Goal: Transaction & Acquisition: Purchase product/service

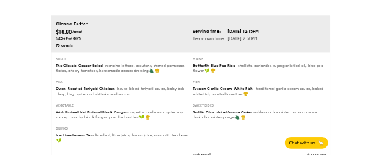
scroll to position [62, 0]
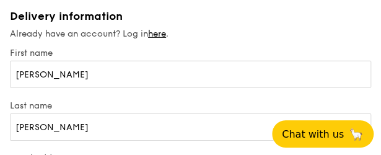
scroll to position [1808, 0]
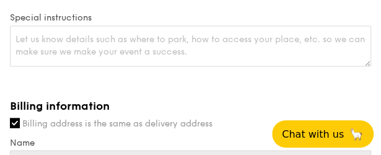
drag, startPoint x: 273, startPoint y: 157, endPoint x: 267, endPoint y: 239, distance: 83.2
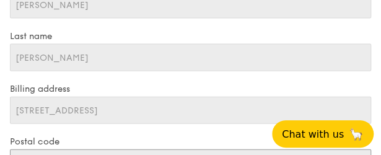
drag, startPoint x: 267, startPoint y: 239, endPoint x: 183, endPoint y: 154, distance: 119.4
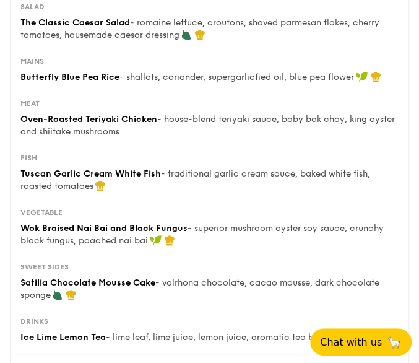
scroll to position [309, 0]
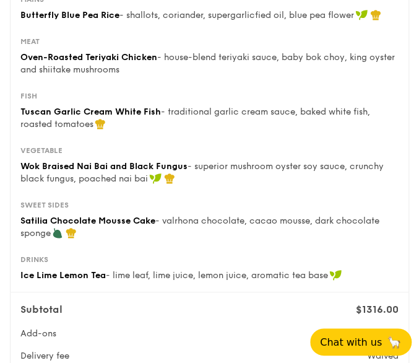
click at [298, 195] on div "Vegetable Wok Braised Nai Bai and Black Fungus - superior mushroom oyster soy s…" at bounding box center [209, 199] width 388 height 109
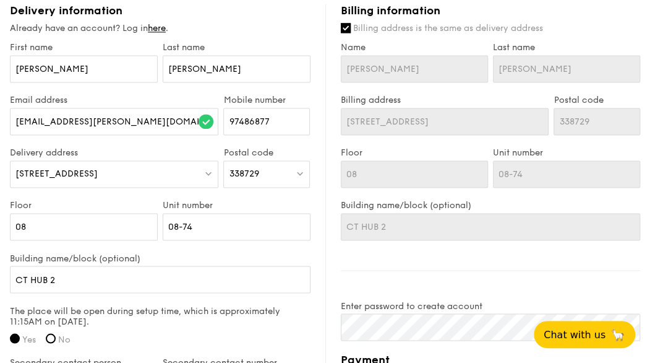
scroll to position [742, 0]
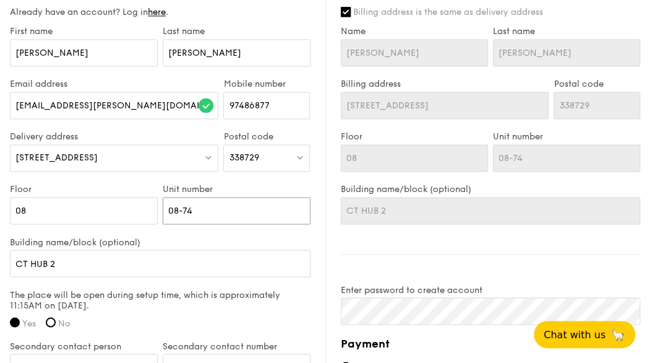
click at [200, 212] on input "08-74" at bounding box center [237, 210] width 148 height 27
type input "08-7"
type input "08-"
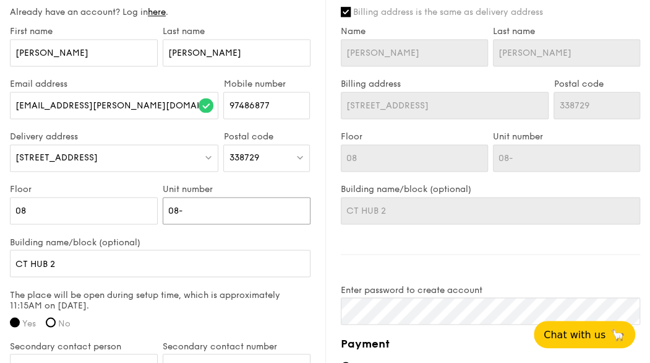
type input "08-9"
type input "08-93"
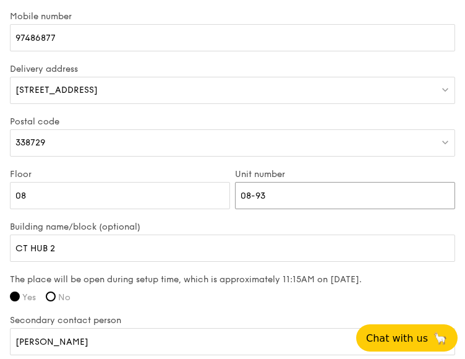
scroll to position [1114, 0]
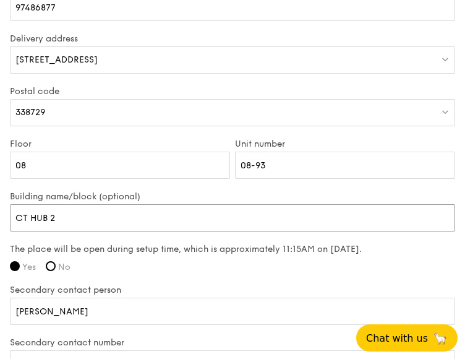
click at [174, 218] on input "CT HUB 2" at bounding box center [232, 217] width 445 height 27
type input "CT HUB 2"
type input "CT HUB 2 B"
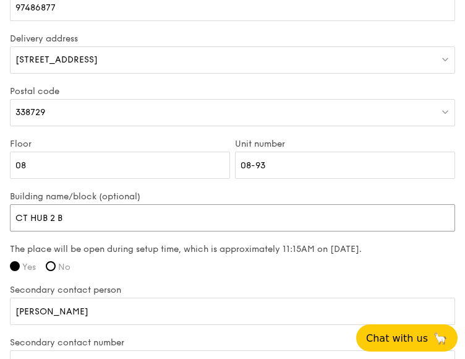
type input "CT HUB 2 Bl"
type input "CT HUB 2 Blo"
type input "CT HUB 2 Bloc"
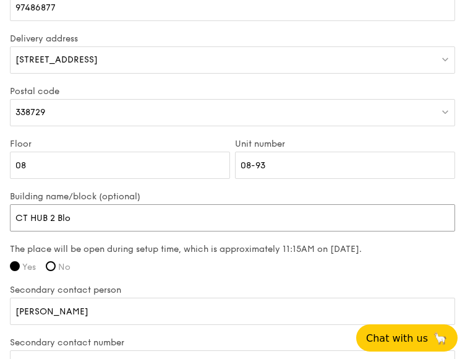
type input "CT HUB 2 Bloc"
type input "CT HUB 2 Block"
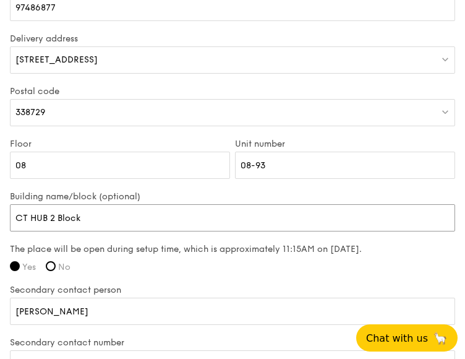
type input "CT HUB 2 Block 1"
type input "CT HUB 2 Block 11"
type input "CT HUB 2 Block 114"
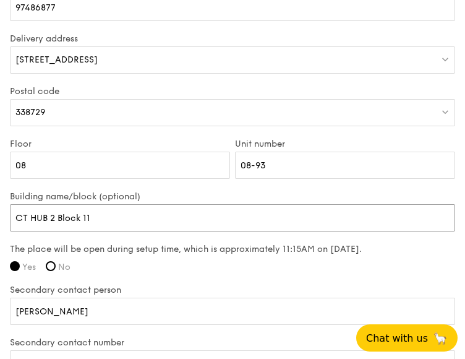
type input "CT HUB 2 Block 114"
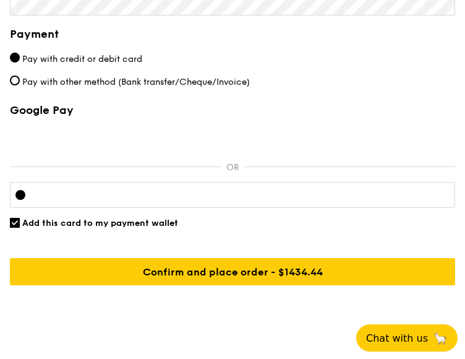
scroll to position [2184, 0]
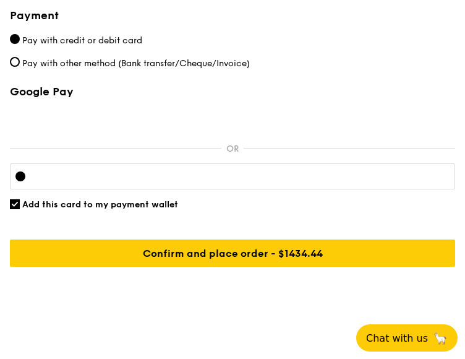
type input "CT HUB 2 Block 114"
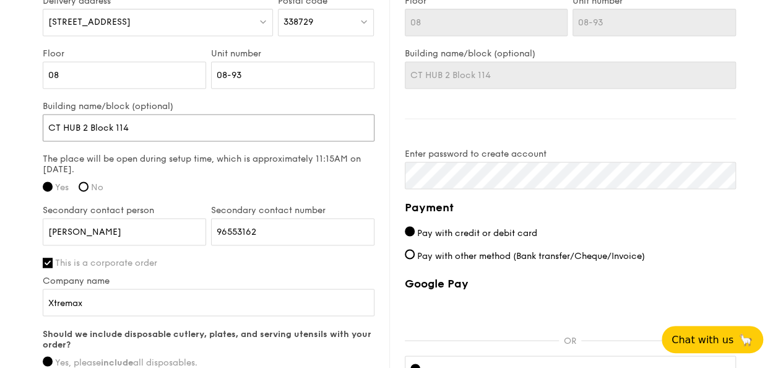
scroll to position [882, 0]
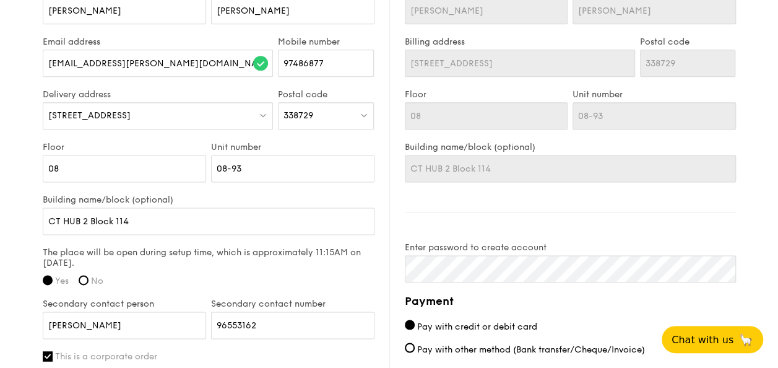
scroll to position [696, 0]
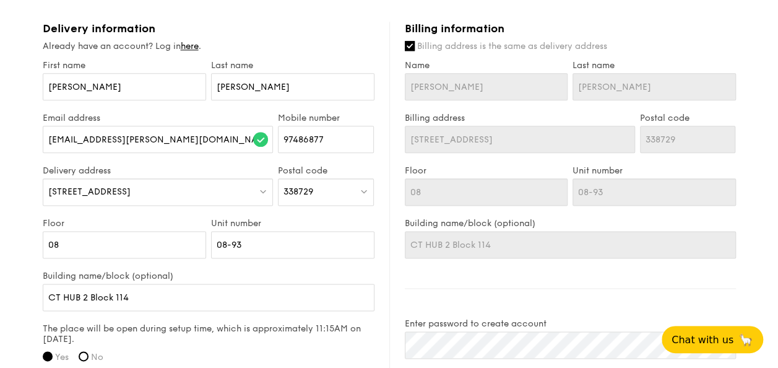
click at [273, 29] on div "Delivery information" at bounding box center [209, 29] width 332 height 14
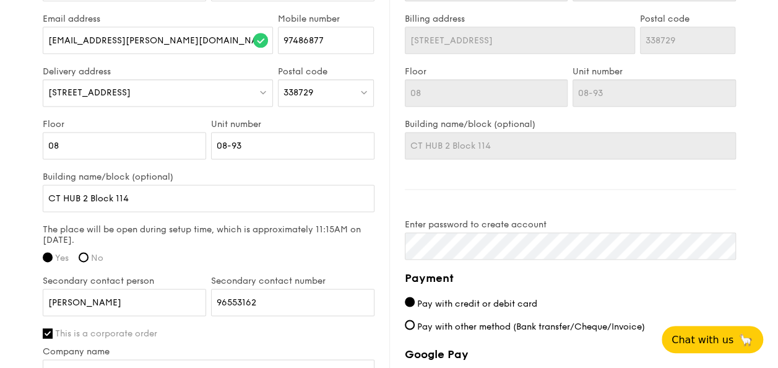
scroll to position [820, 0]
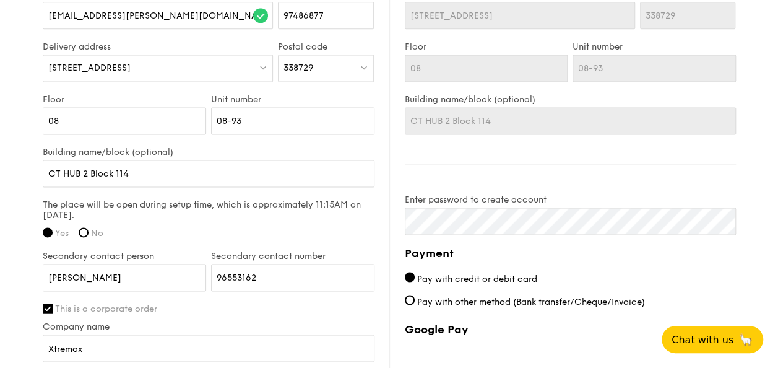
click at [186, 221] on div "The place will be open during setup time, which is approximately 11:15AM on Sep…" at bounding box center [209, 222] width 332 height 46
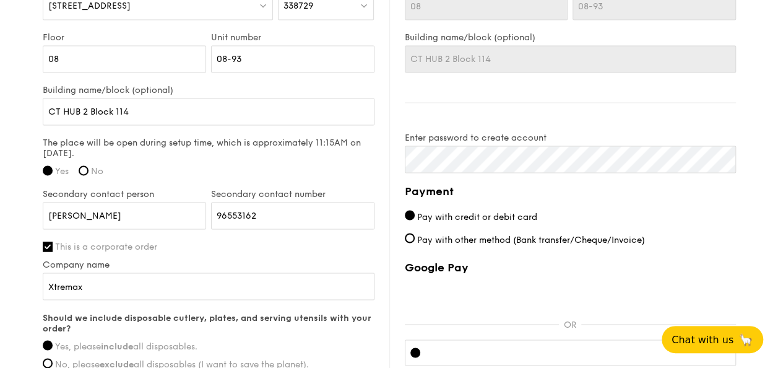
scroll to position [758, 0]
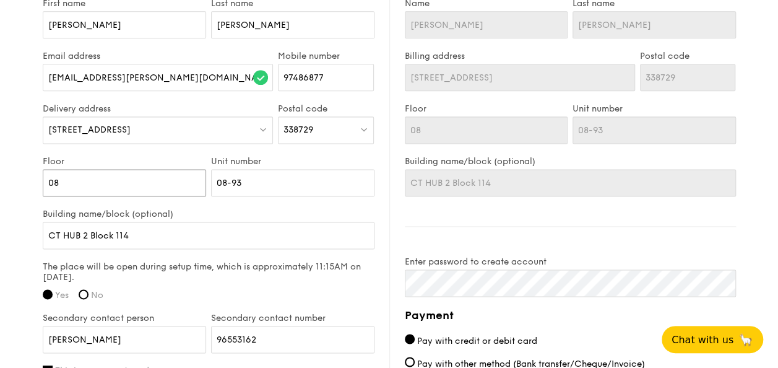
click at [52, 183] on input "08" at bounding box center [124, 182] width 163 height 27
type input "8"
click at [230, 200] on div "Unit number 08-93" at bounding box center [293, 182] width 168 height 53
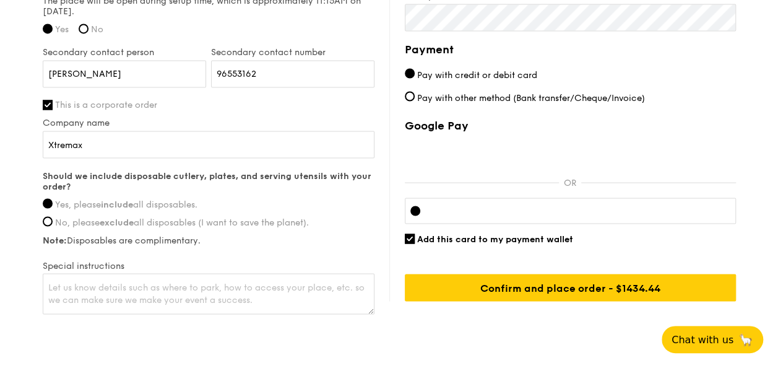
scroll to position [1067, 0]
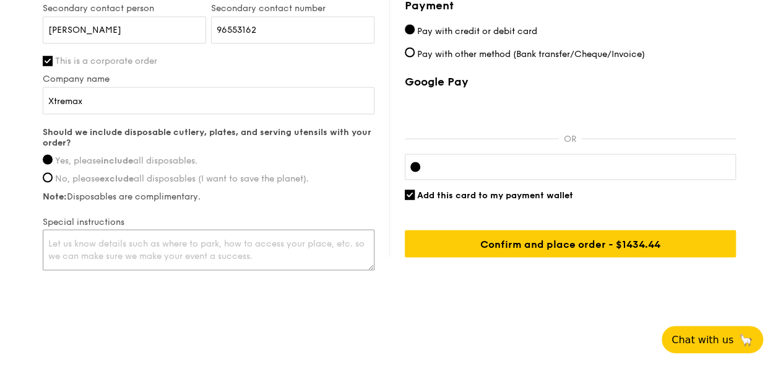
click at [111, 246] on textarea at bounding box center [209, 249] width 332 height 41
click at [89, 241] on textarea "Ring us at 08-93" at bounding box center [209, 249] width 332 height 41
click at [140, 233] on textarea "Ring us at #08-93" at bounding box center [209, 249] width 332 height 41
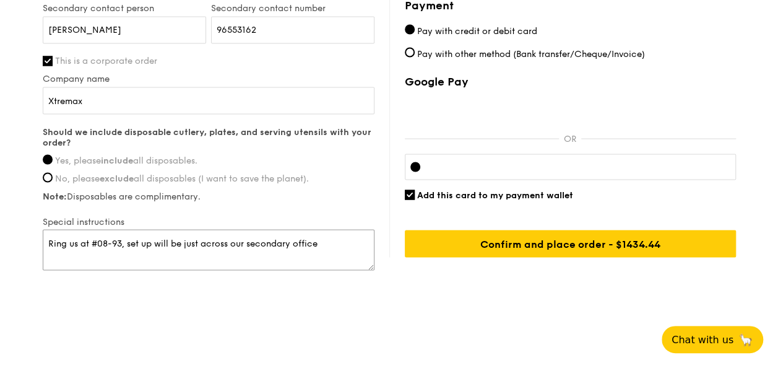
click at [228, 236] on textarea "Ring us at #08-93, set up will be just across our secondary office" at bounding box center [209, 249] width 332 height 41
click at [324, 239] on textarea "Ring us at #08-93, set up will be just across our secondary office" at bounding box center [209, 249] width 332 height 41
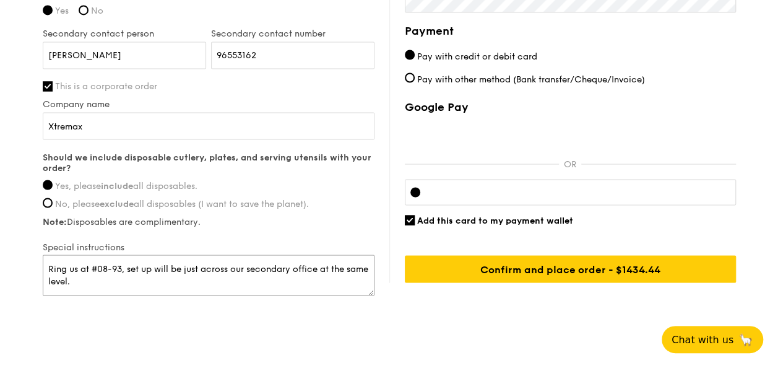
scroll to position [1052, 0]
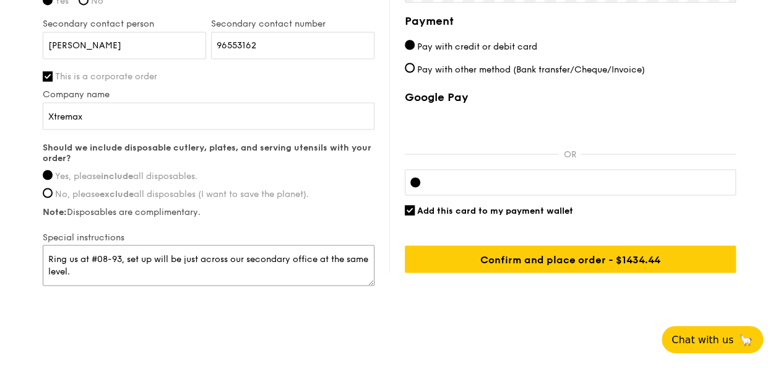
click at [329, 247] on textarea "Ring us at #08-93, set up will be just across our secondary office at the same …" at bounding box center [209, 264] width 332 height 41
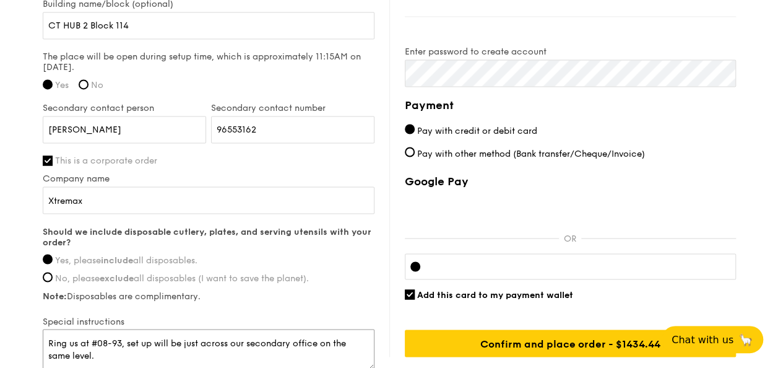
scroll to position [990, 0]
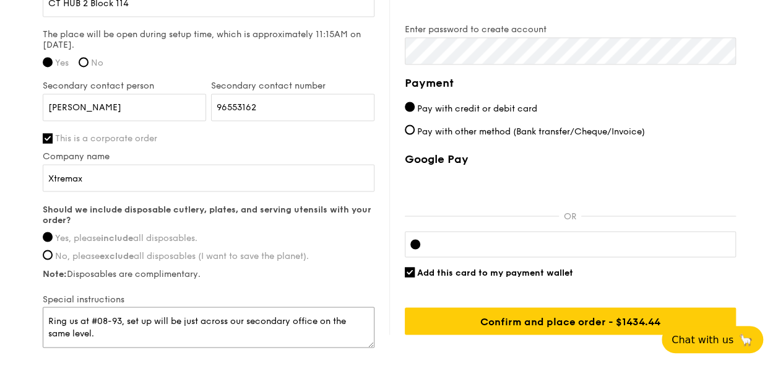
type textarea "Ring us at #08-93, set up will be just across our secondary office on the same …"
click at [410, 272] on input "Add this card to my payment wallet" at bounding box center [410, 272] width 10 height 10
checkbox input "false"
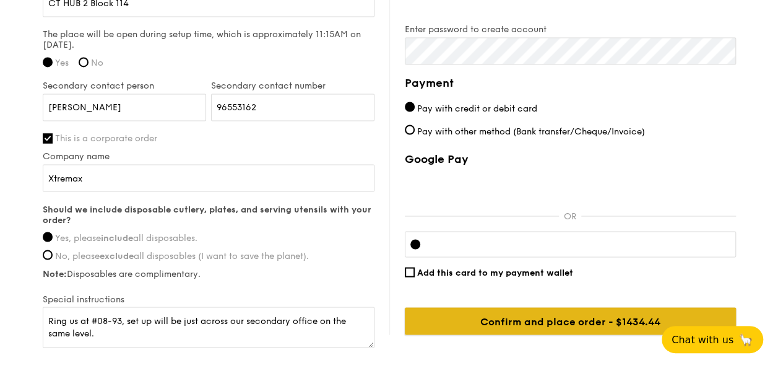
click at [515, 320] on input "Confirm and place order - $1434.44" at bounding box center [570, 320] width 331 height 27
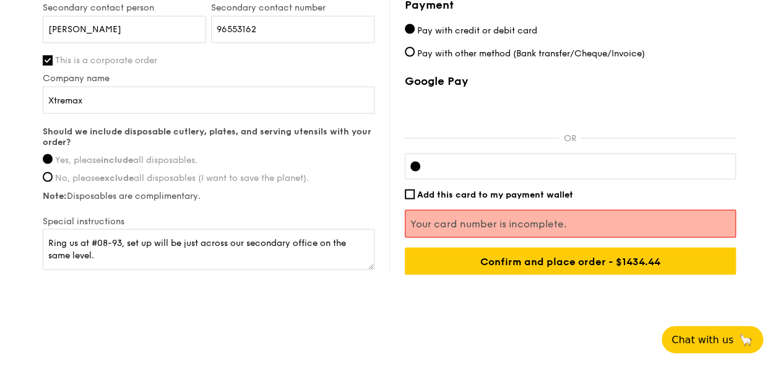
scroll to position [1070, 0]
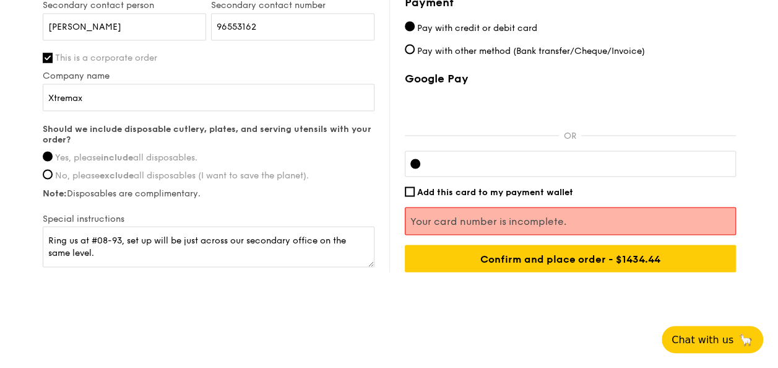
click at [672, 46] on label "Pay with other method (Bank transfer/Cheque/Invoice)" at bounding box center [570, 50] width 331 height 13
click at [415, 46] on input "Pay with other method (Bank transfer/Cheque/Invoice)" at bounding box center [410, 49] width 10 height 10
radio input "true"
click at [560, 156] on div "Payment Pay with credit or debit card Pay with other method (Bank transfer/Cheq…" at bounding box center [570, 133] width 331 height 278
drag, startPoint x: 545, startPoint y: 169, endPoint x: 460, endPoint y: 159, distance: 85.3
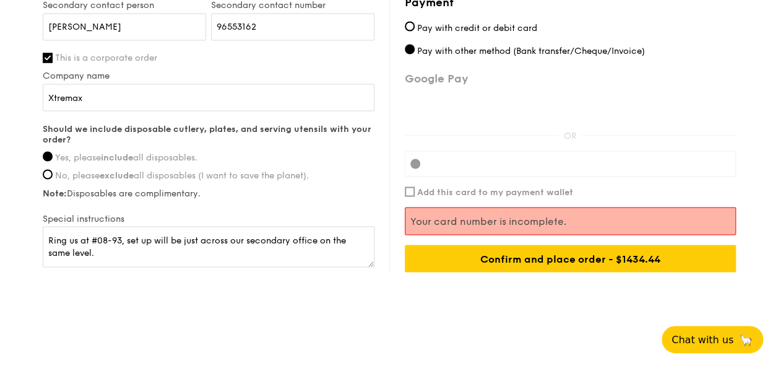
click at [537, 170] on div "Payment Pay with credit or debit card Pay with other method (Bank transfer/Cheq…" at bounding box center [570, 133] width 331 height 278
click at [420, 26] on span "Pay with credit or debit card" at bounding box center [477, 27] width 120 height 11
click at [415, 26] on input "Pay with credit or debit card" at bounding box center [410, 26] width 10 height 10
radio input "true"
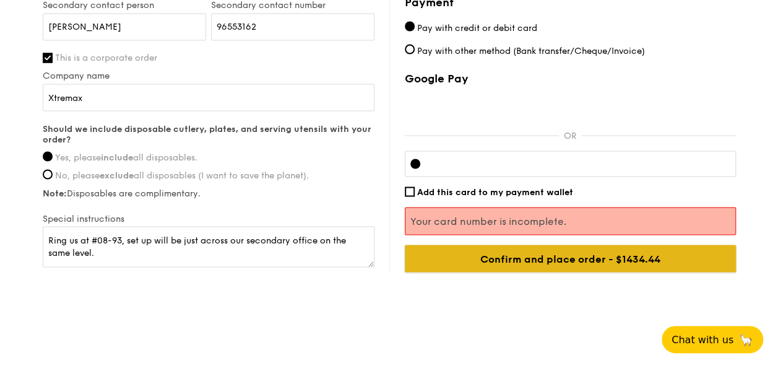
click at [501, 257] on input "Confirm and place order - $1434.44" at bounding box center [570, 257] width 331 height 27
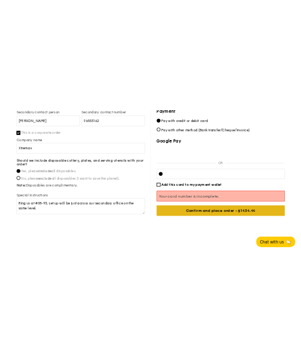
scroll to position [1067, 0]
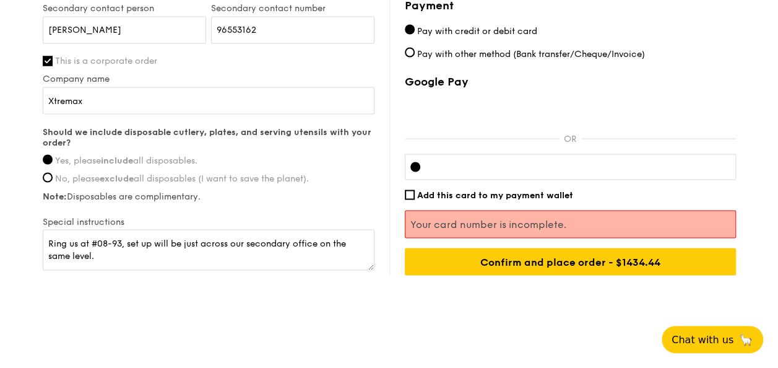
click at [480, 170] on div at bounding box center [570, 166] width 331 height 26
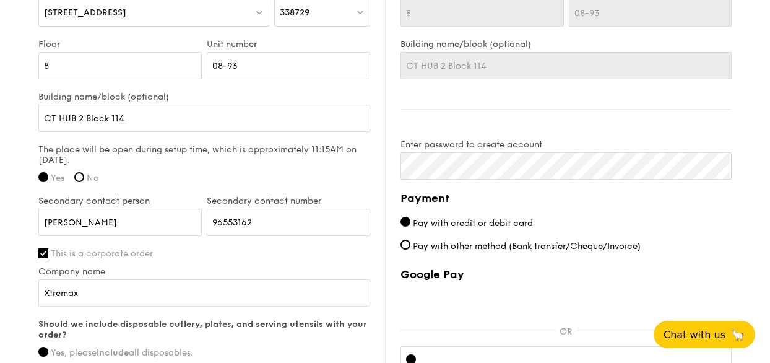
scroll to position [890, 0]
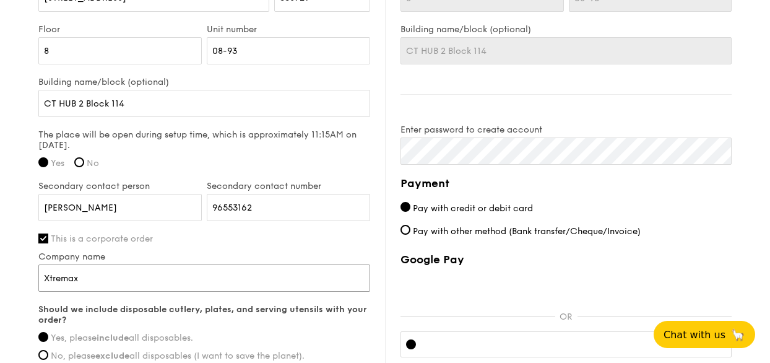
click at [221, 272] on input "Xtremax" at bounding box center [204, 277] width 332 height 27
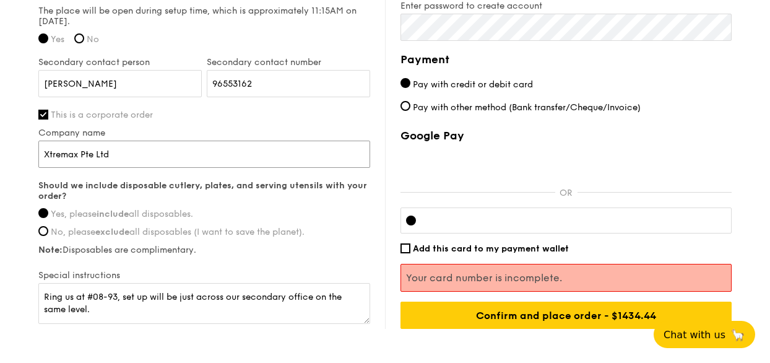
scroll to position [1075, 0]
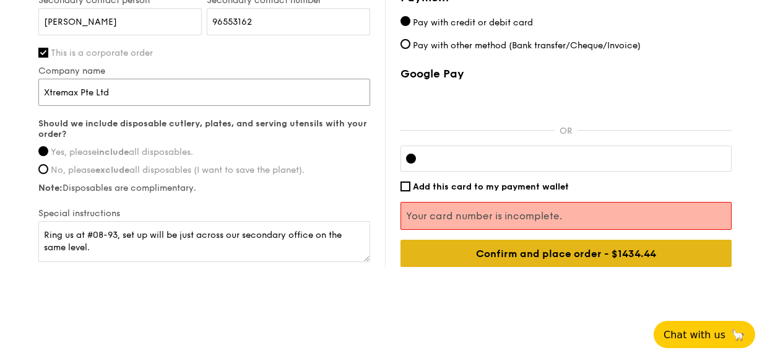
type input "Xtremax Pte Ltd"
click at [550, 249] on input "Confirm and place order - $1434.44" at bounding box center [565, 252] width 331 height 27
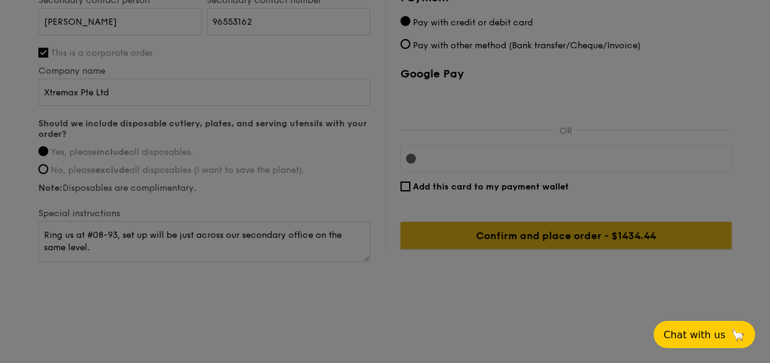
scroll to position [1072, 0]
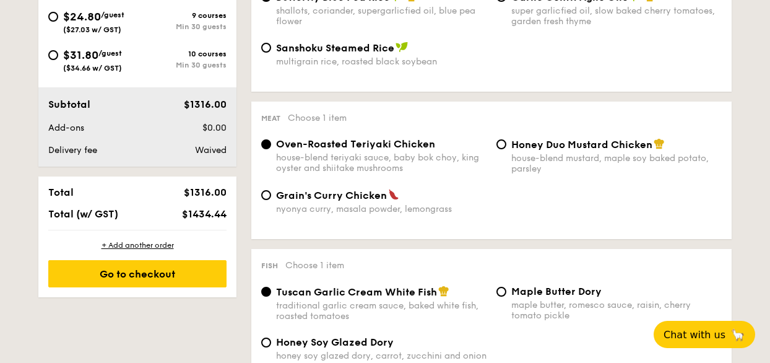
scroll to position [619, 0]
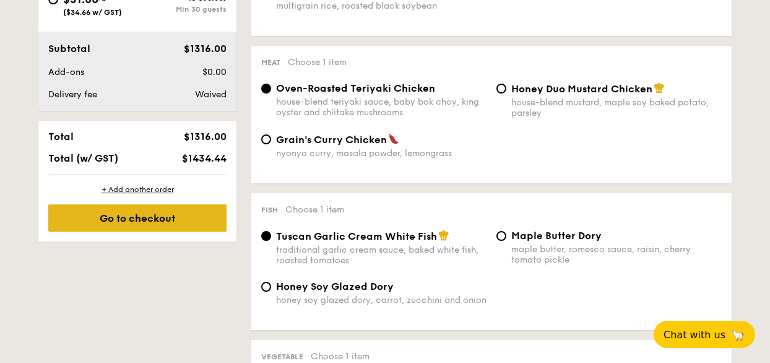
click at [191, 212] on div "Go to checkout" at bounding box center [137, 217] width 178 height 27
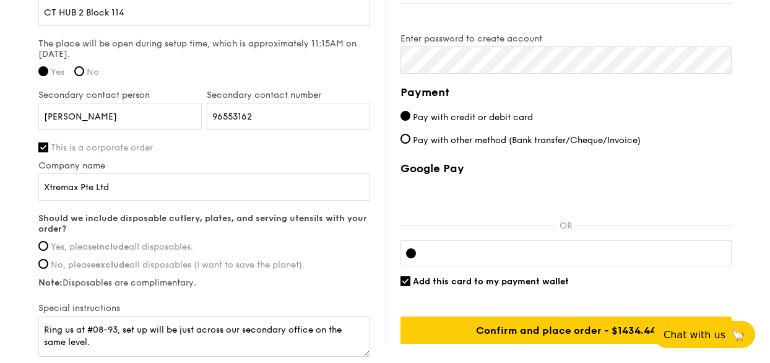
scroll to position [1052, 0]
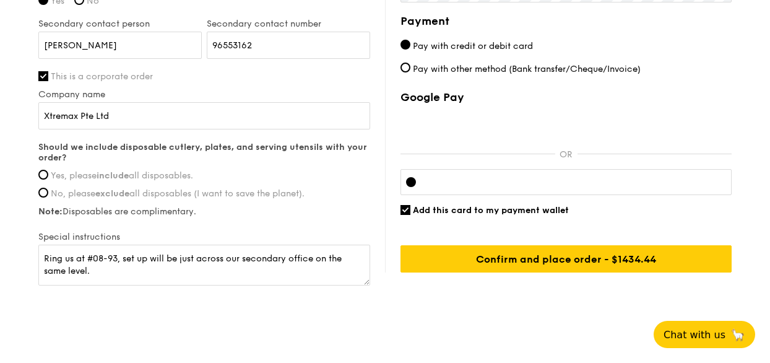
click at [462, 189] on div at bounding box center [565, 182] width 331 height 26
click at [61, 174] on span "Yes, please include all disposables." at bounding box center [122, 175] width 142 height 11
click at [48, 174] on input "Yes, please include all disposables." at bounding box center [43, 175] width 10 height 10
radio input "true"
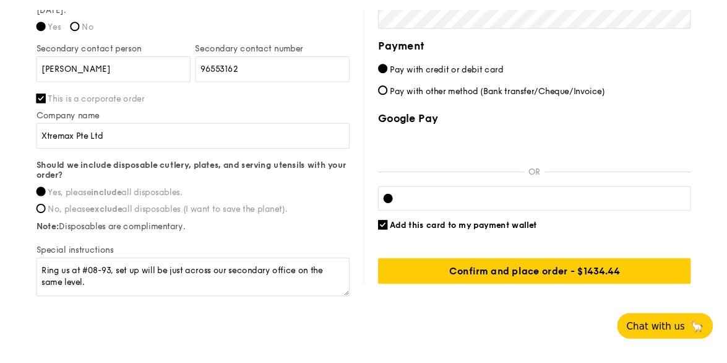
scroll to position [1072, 0]
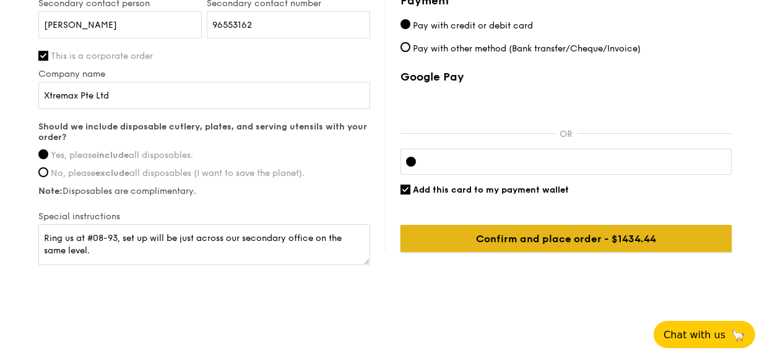
click at [484, 231] on input "Confirm and place order - $1434.44" at bounding box center [565, 238] width 331 height 27
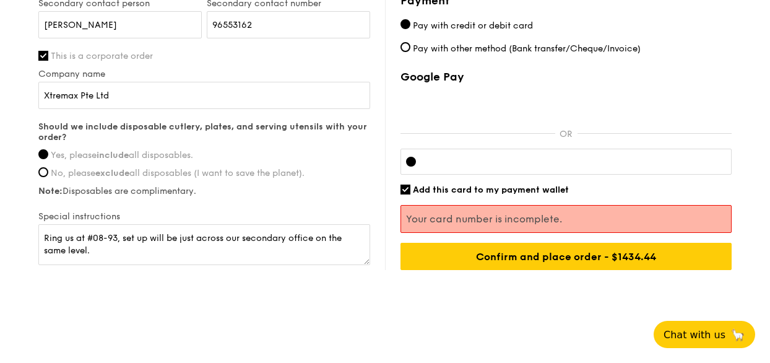
click at [487, 150] on div at bounding box center [565, 161] width 331 height 26
click at [483, 152] on div at bounding box center [565, 161] width 331 height 26
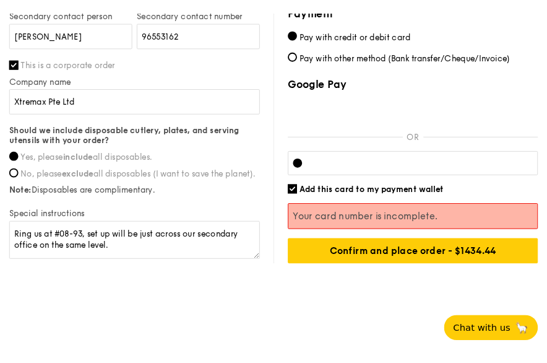
scroll to position [1122, 0]
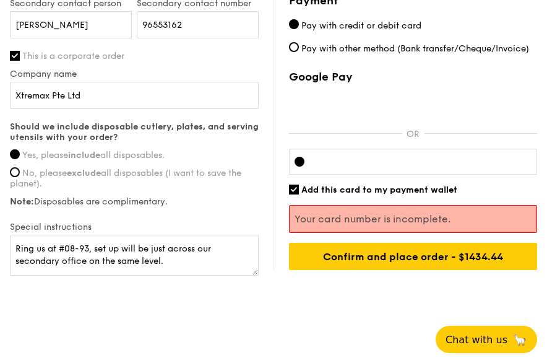
click at [520, 150] on div at bounding box center [413, 161] width 248 height 26
click at [519, 153] on div at bounding box center [413, 161] width 248 height 26
click at [352, 150] on div at bounding box center [413, 161] width 248 height 26
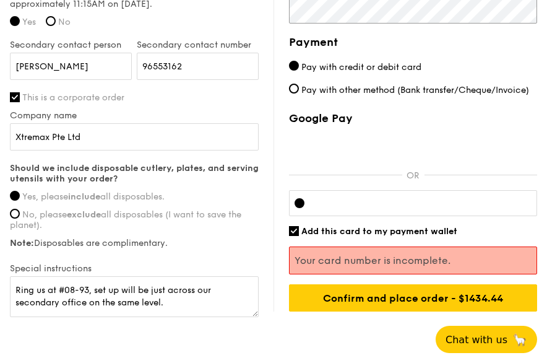
scroll to position [1132, 0]
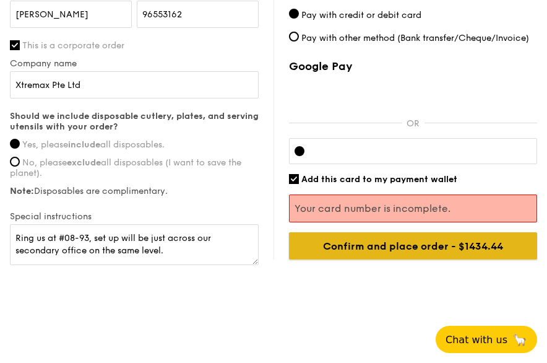
click at [355, 246] on input "Confirm and place order - $1434.44" at bounding box center [413, 245] width 248 height 27
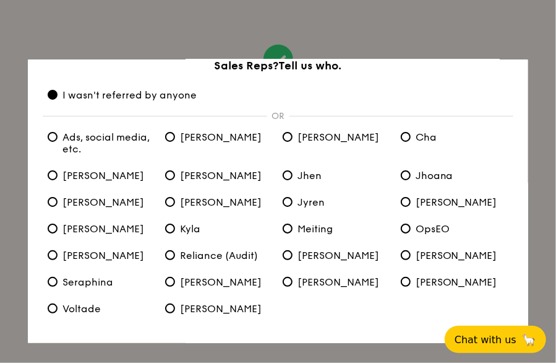
scroll to position [15, 0]
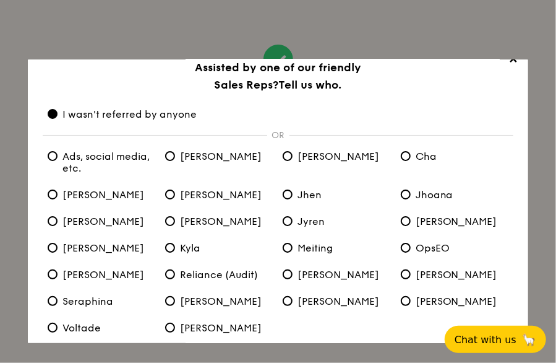
click at [394, 84] on h3 "Assisted by one of our friendly Sales Reps? Tell us who." at bounding box center [278, 76] width 471 height 35
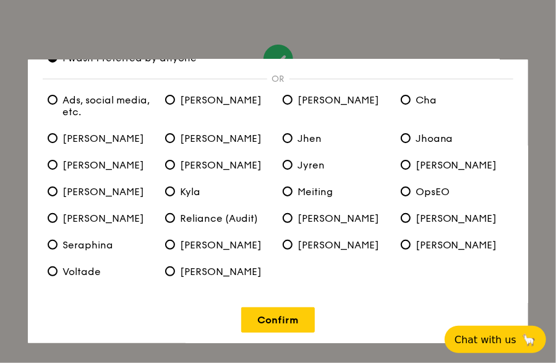
scroll to position [77, 0]
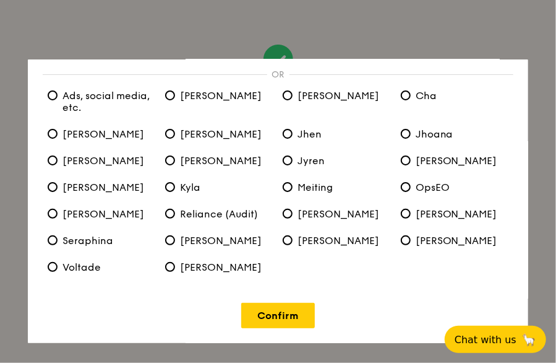
click at [73, 98] on span "Ads, social media, etc." at bounding box center [102, 102] width 108 height 24
click at [58, 98] on etc\ "Ads, social media, etc." at bounding box center [53, 95] width 10 height 10
radio etc\ "true"
radio anyone "false"
click at [280, 316] on link "Confirm" at bounding box center [278, 315] width 74 height 25
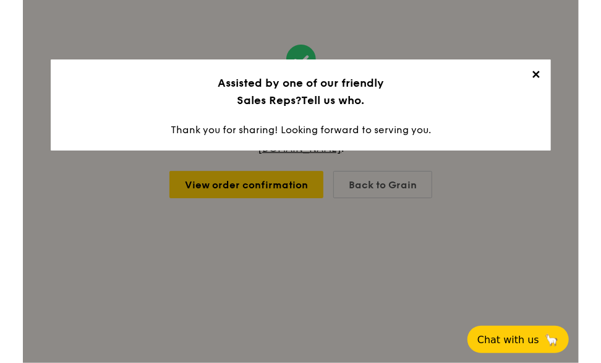
scroll to position [0, 0]
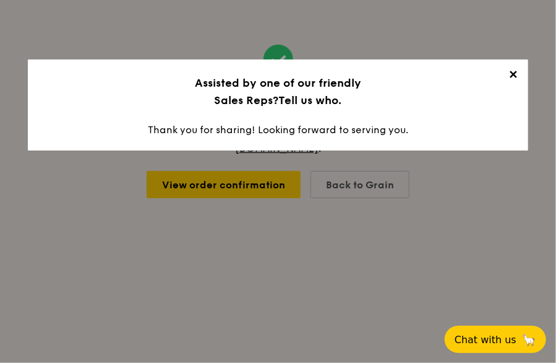
click at [501, 77] on h3 "Assisted by one of our friendly Sales Reps? Tell us who." at bounding box center [278, 91] width 471 height 35
click at [516, 74] on span "✕" at bounding box center [513, 76] width 17 height 17
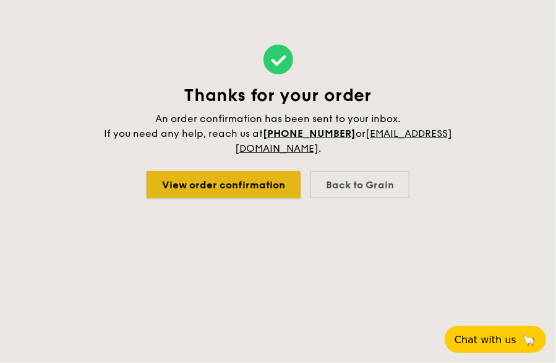
click at [228, 181] on link "View order confirmation" at bounding box center [224, 184] width 154 height 27
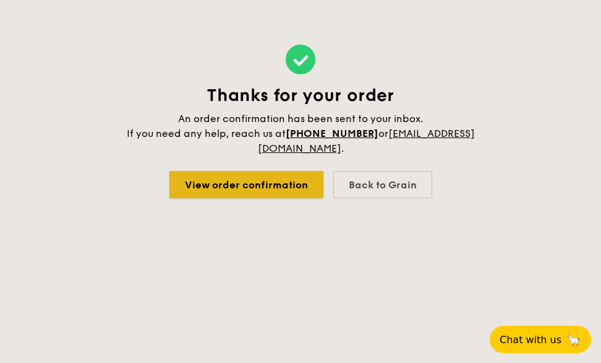
click at [270, 189] on link "View order confirmation" at bounding box center [247, 184] width 154 height 27
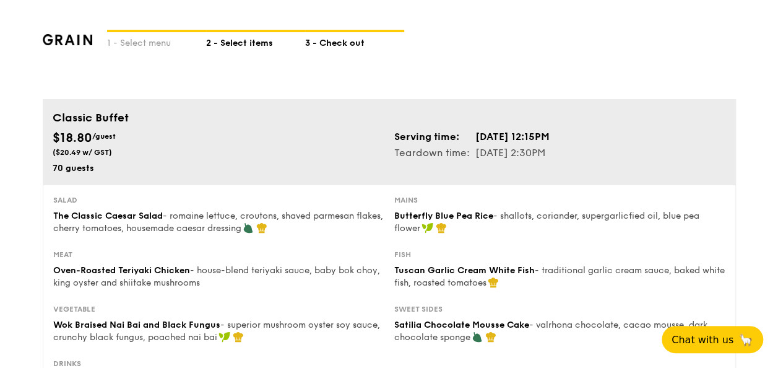
click at [252, 40] on div "2 - Select items" at bounding box center [255, 40] width 99 height 17
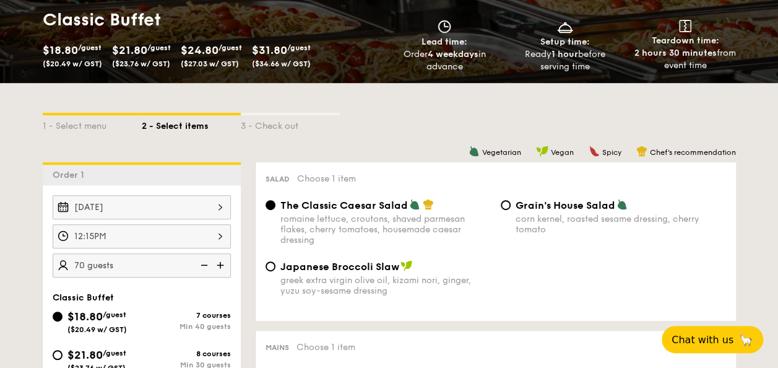
scroll to position [247, 0]
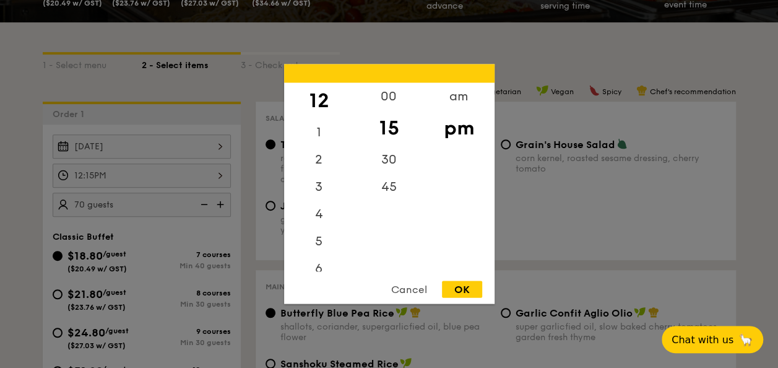
click at [152, 165] on div "12:15PM 12 1 2 3 4 5 6 7 8 9 10 11 00 15 30 45 am pm Cancel OK" at bounding box center [142, 175] width 178 height 24
click at [414, 286] on div "Cancel" at bounding box center [409, 289] width 61 height 17
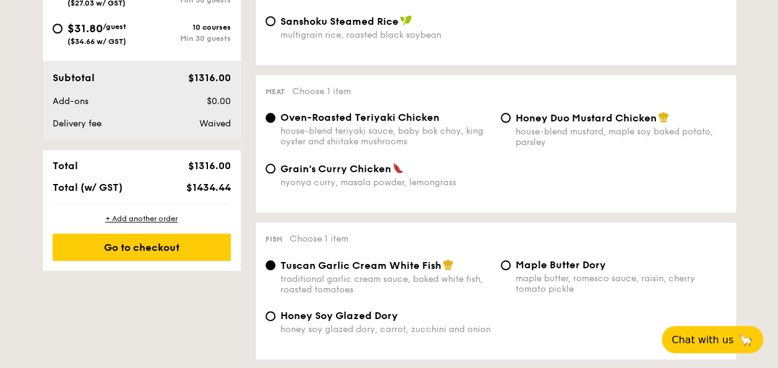
scroll to position [619, 0]
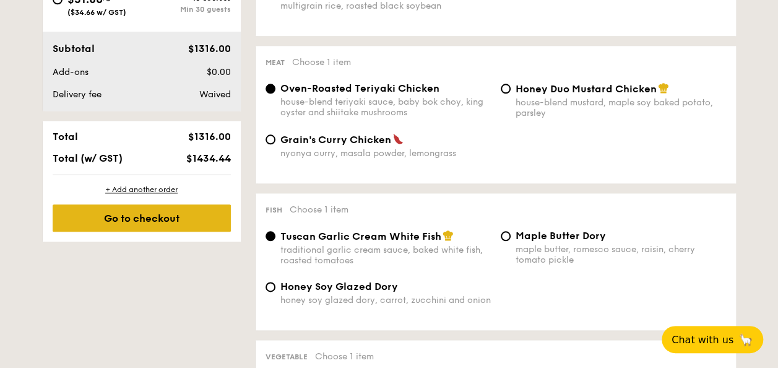
click at [160, 218] on div "Go to checkout" at bounding box center [142, 217] width 178 height 27
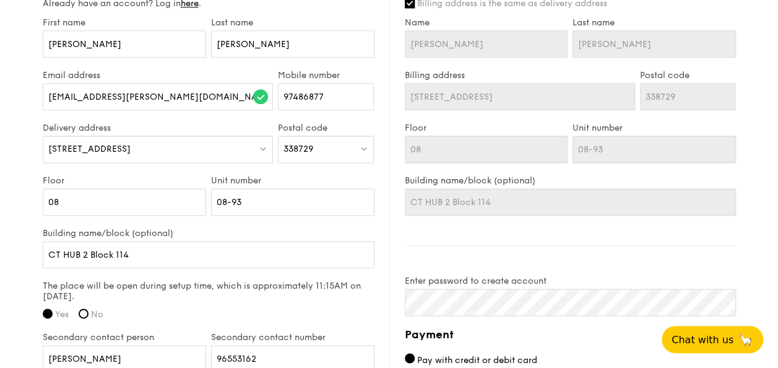
scroll to position [742, 0]
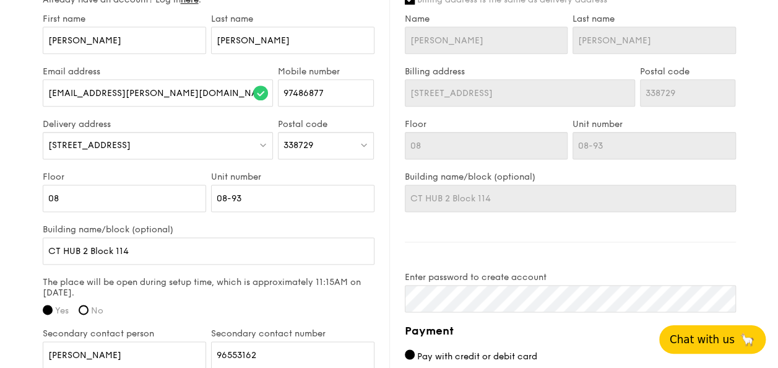
click at [729, 334] on span "Chat with us" at bounding box center [701, 339] width 65 height 12
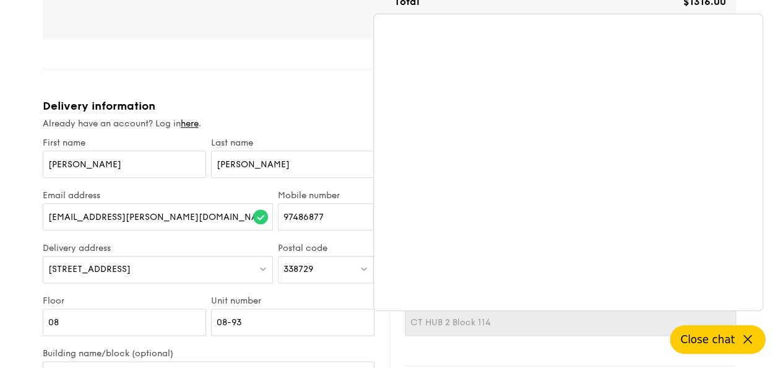
scroll to position [681, 0]
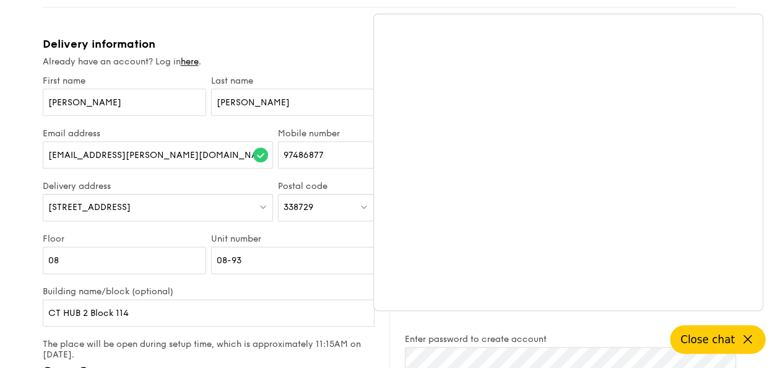
click at [745, 329] on button "Close chat" at bounding box center [717, 339] width 95 height 28
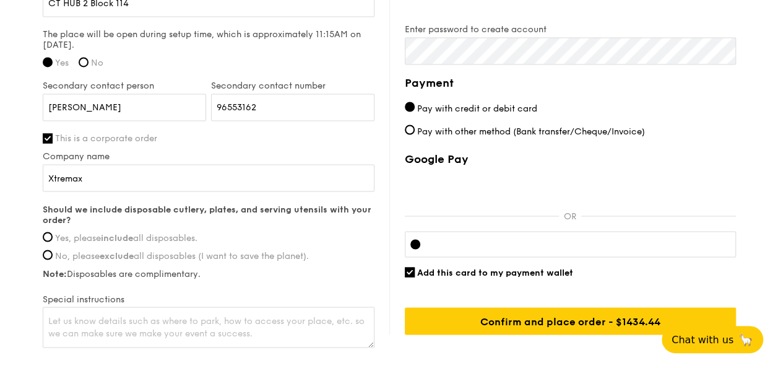
scroll to position [1052, 0]
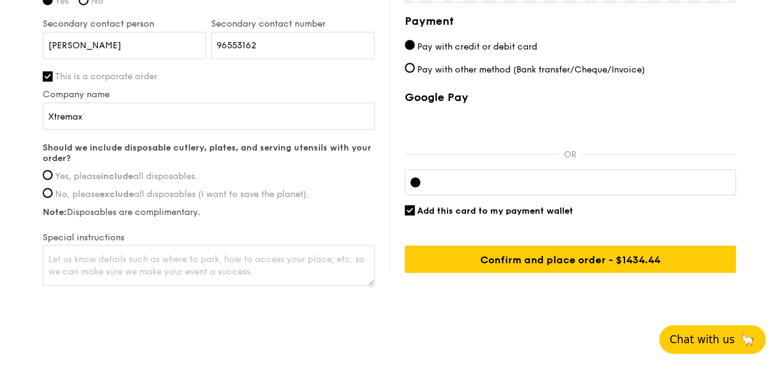
click at [729, 343] on span "Chat with us" at bounding box center [701, 339] width 65 height 12
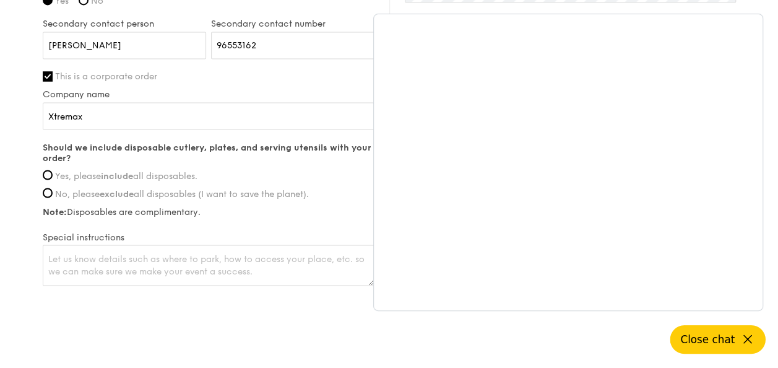
scroll to position [1067, 0]
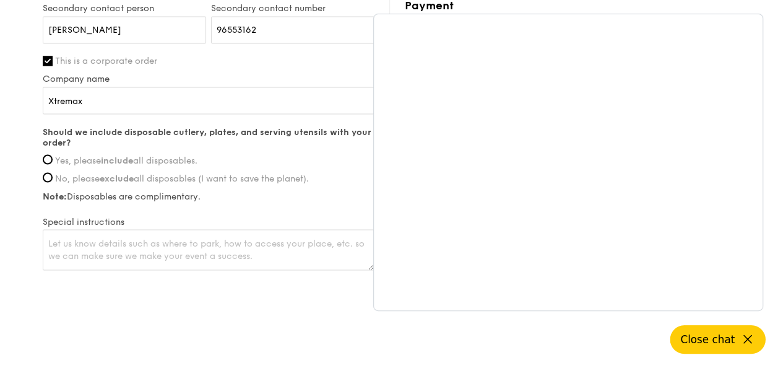
click at [711, 342] on span "Close chat" at bounding box center [707, 339] width 54 height 12
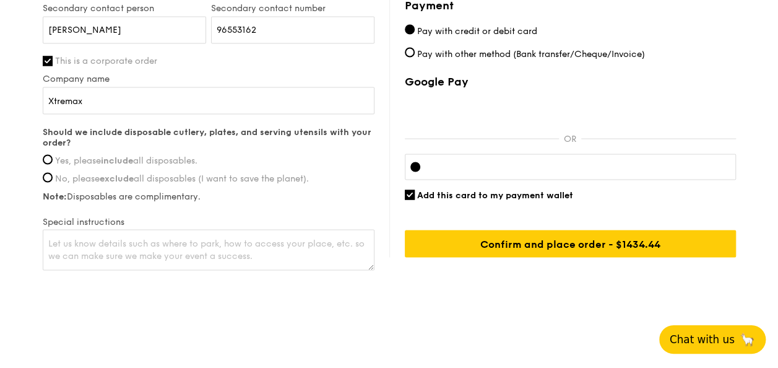
click at [703, 330] on button "Chat with us 🦙" at bounding box center [712, 339] width 106 height 28
